Goal: Task Accomplishment & Management: Complete application form

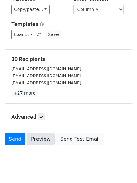
scroll to position [61, 0]
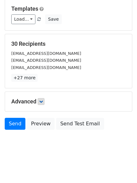
click at [45, 102] on h5 "Advanced" at bounding box center [68, 101] width 115 height 7
click at [43, 100] on icon at bounding box center [41, 102] width 4 height 4
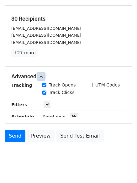
scroll to position [113, 0]
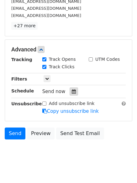
click at [71, 88] on div at bounding box center [74, 92] width 8 height 8
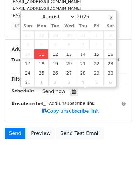
type input "2025-08-11 12:00"
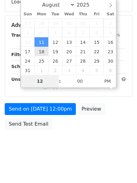
type input "4"
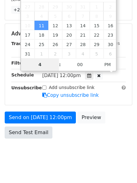
scroll to position [137, 0]
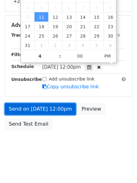
type input "2025-08-11 16:00"
click at [40, 111] on link "Send on Aug 11 at 12:00pm" at bounding box center [40, 109] width 71 height 12
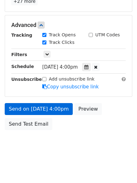
scroll to position [112, 0]
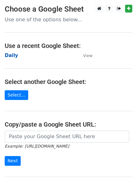
click at [12, 55] on strong "Daily" at bounding box center [11, 56] width 13 height 6
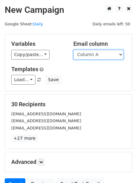
click at [92, 58] on select "Column A Column B Column C" at bounding box center [98, 55] width 50 height 10
select select "Column B"
click at [73, 50] on select "Column A Column B Column C" at bounding box center [98, 55] width 50 height 10
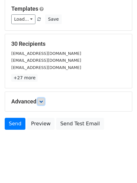
click at [42, 102] on icon at bounding box center [41, 102] width 4 height 4
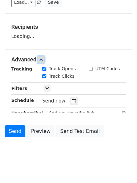
scroll to position [91, 0]
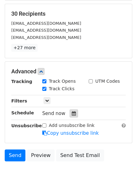
click at [74, 113] on div at bounding box center [74, 114] width 8 height 8
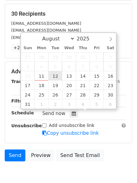
type input "2025-08-12 12:00"
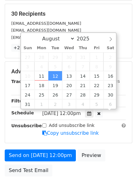
scroll to position [0, 0]
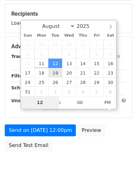
type input "5"
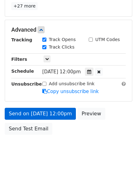
scroll to position [260, 0]
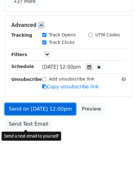
type input "2025-08-12 17:00"
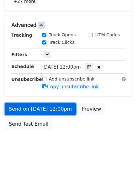
click at [37, 106] on link "Send on Aug 12 at 12:00pm" at bounding box center [40, 109] width 71 height 12
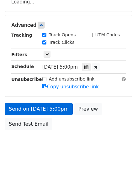
scroll to position [137, 0]
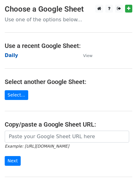
click at [12, 58] on strong "Daily" at bounding box center [11, 56] width 13 height 6
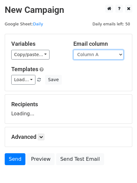
click at [99, 55] on select "Column A Column B Column C" at bounding box center [98, 55] width 50 height 10
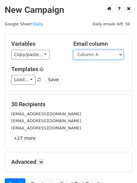
select select "Column C"
click at [73, 50] on select "Column A Column B Column C" at bounding box center [98, 55] width 50 height 10
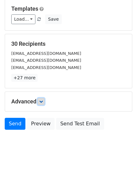
click at [41, 103] on icon at bounding box center [41, 102] width 4 height 4
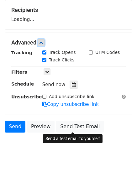
scroll to position [95, 0]
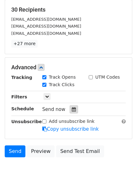
click at [72, 111] on icon at bounding box center [74, 109] width 4 height 4
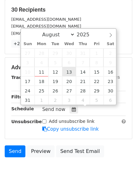
type input "2025-08-13 12:00"
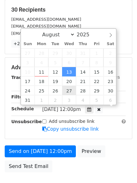
scroll to position [0, 0]
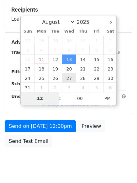
type input "6"
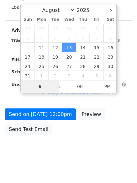
scroll to position [112, 0]
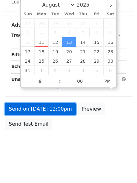
type input "2025-08-13 18:00"
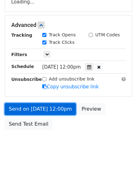
click at [39, 107] on link "Send on Aug 13 at 12:00pm" at bounding box center [40, 109] width 71 height 12
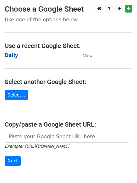
click at [10, 56] on strong "Daily" at bounding box center [11, 56] width 13 height 6
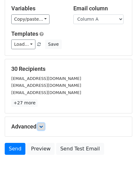
click at [43, 126] on icon at bounding box center [41, 127] width 4 height 4
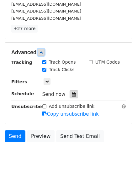
scroll to position [112, 0]
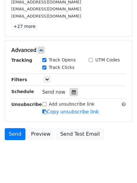
click at [72, 93] on icon at bounding box center [74, 92] width 4 height 4
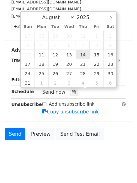
type input "2025-08-14 12:00"
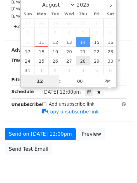
type input "7"
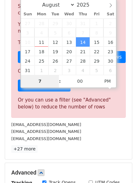
scroll to position [260, 0]
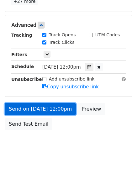
type input "2025-08-14 19:00"
click at [46, 105] on link "Send on Aug 14 at 12:00pm" at bounding box center [40, 109] width 71 height 12
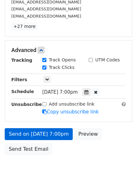
scroll to position [137, 0]
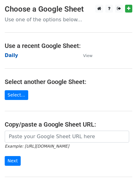
click at [10, 56] on strong "Daily" at bounding box center [11, 56] width 13 height 6
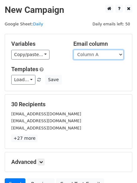
click at [105, 57] on select "Column A Column B Column C" at bounding box center [98, 55] width 50 height 10
select select "Column B"
click at [73, 50] on select "Column A Column B Column C" at bounding box center [98, 55] width 50 height 10
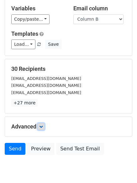
click at [43, 125] on icon at bounding box center [41, 127] width 4 height 4
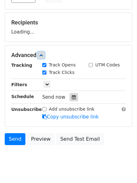
scroll to position [97, 0]
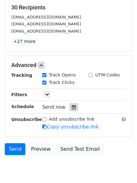
click at [74, 109] on div at bounding box center [74, 107] width 8 height 8
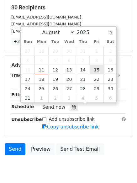
type input "2025-08-15 12:00"
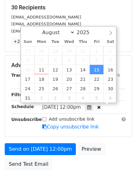
scroll to position [0, 0]
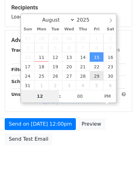
type input "8"
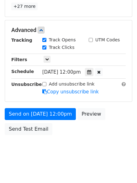
scroll to position [260, 0]
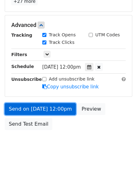
type input "2025-08-15 20:00"
click at [40, 104] on link "Send on Aug 15 at 12:00pm" at bounding box center [40, 109] width 71 height 12
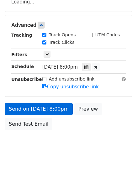
scroll to position [137, 0]
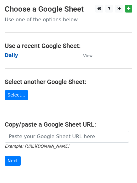
click at [11, 53] on strong "Daily" at bounding box center [11, 56] width 13 height 6
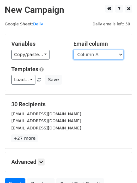
click at [95, 56] on select "Column A Column B Column C" at bounding box center [98, 55] width 50 height 10
select select "Column C"
click at [73, 50] on select "Column A Column B Column C" at bounding box center [98, 55] width 50 height 10
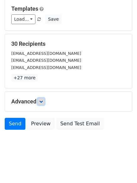
click at [45, 103] on link at bounding box center [41, 101] width 7 height 7
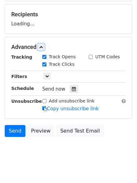
scroll to position [91, 0]
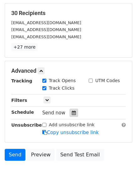
click at [70, 109] on div at bounding box center [74, 113] width 8 height 8
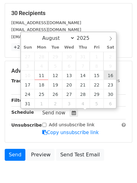
type input "[DATE] 12:00"
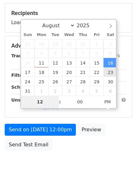
type input "9"
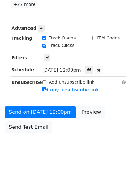
scroll to position [260, 0]
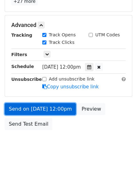
type input "[DATE] 21:00"
click at [37, 109] on link "Send on [DATE] 12:00pm" at bounding box center [40, 109] width 71 height 12
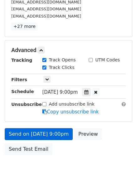
scroll to position [137, 0]
